Goal: Information Seeking & Learning: Learn about a topic

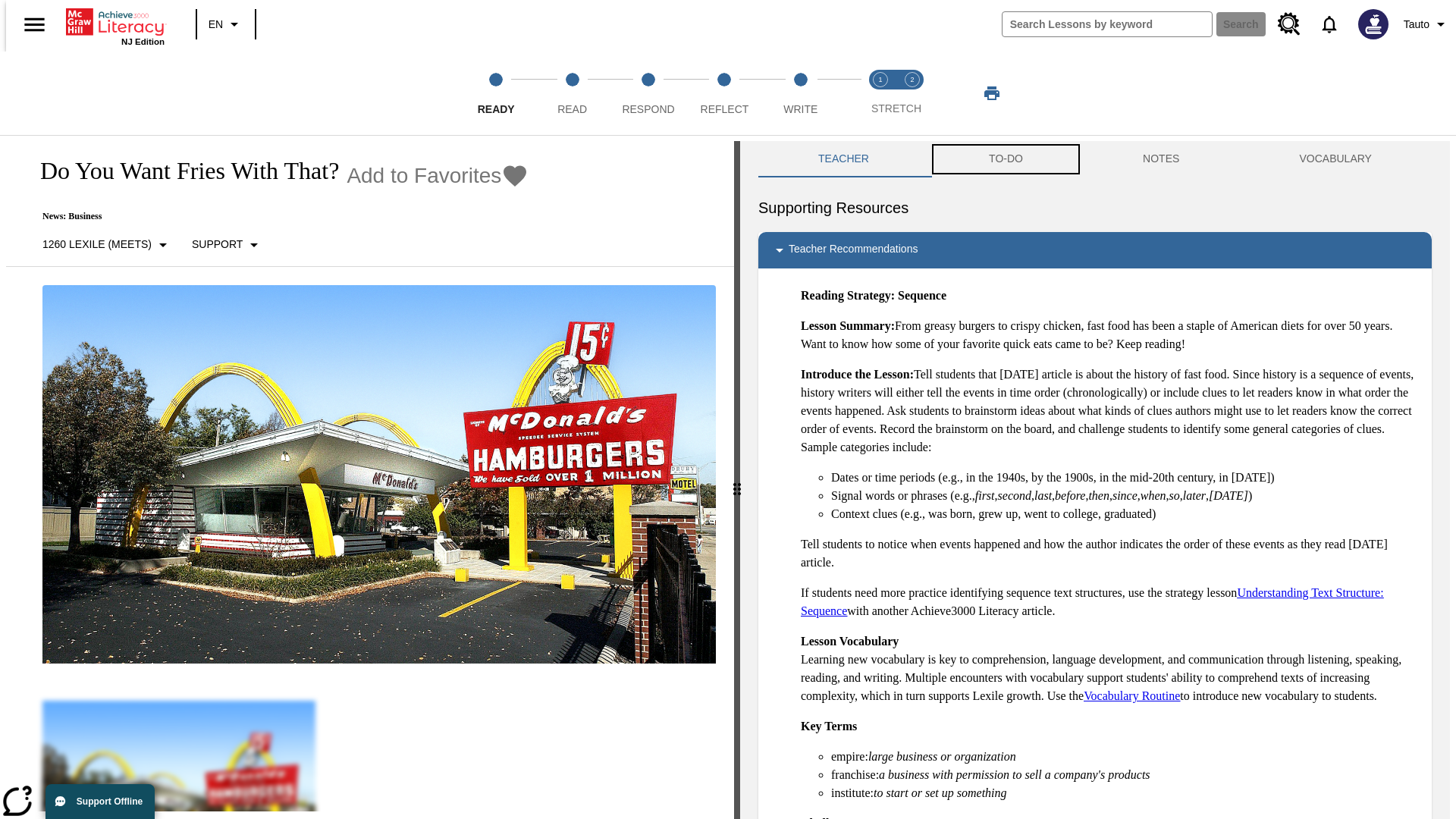
click at [1004, 159] on button "TO-DO" at bounding box center [1006, 159] width 154 height 37
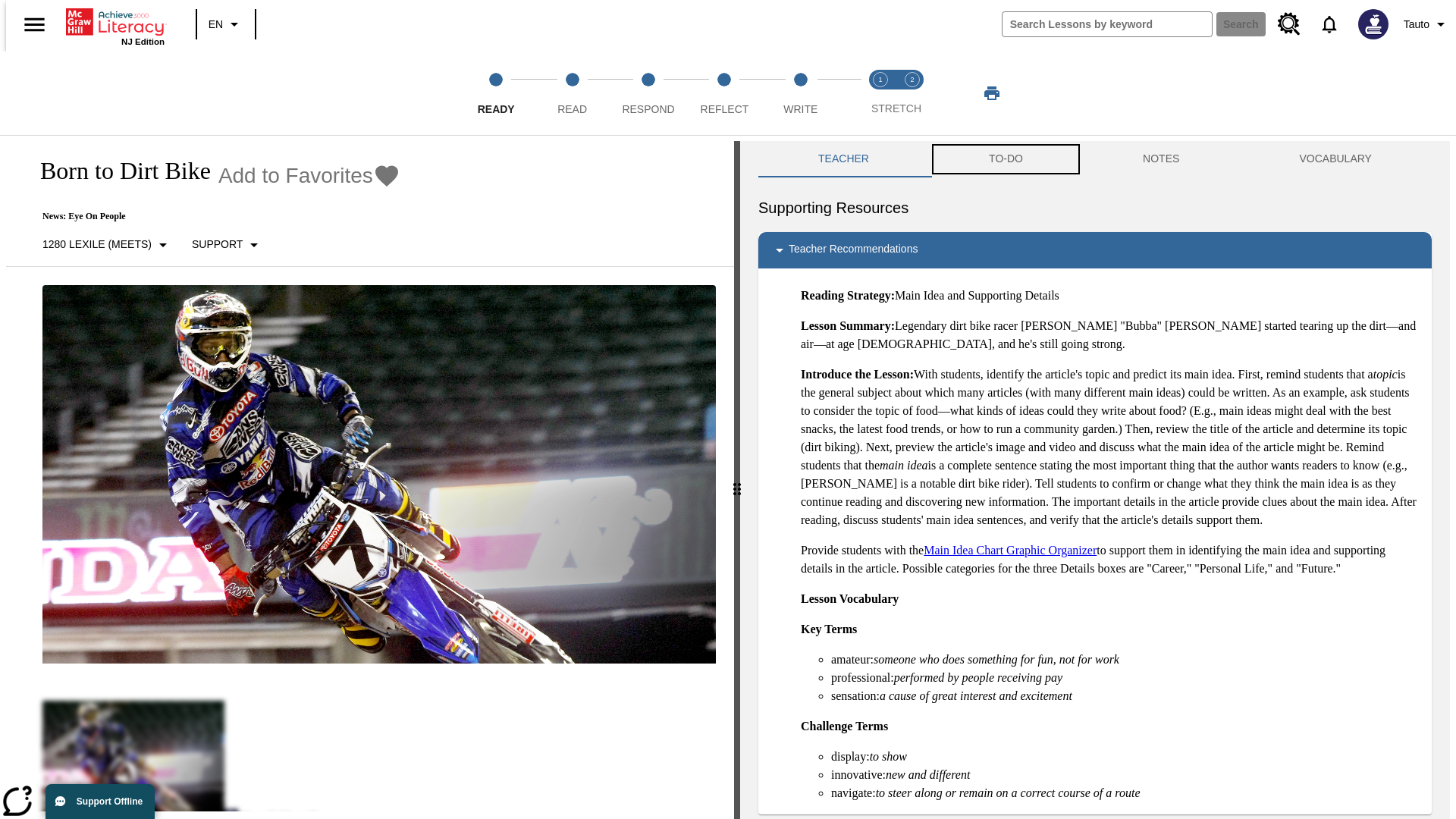
click at [1004, 159] on button "TO-DO" at bounding box center [1006, 159] width 154 height 37
